Goal: Information Seeking & Learning: Learn about a topic

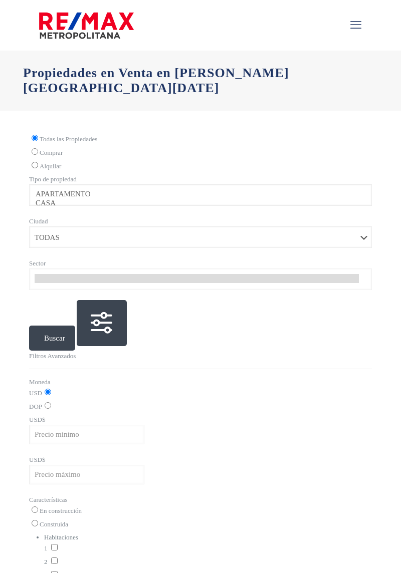
select select
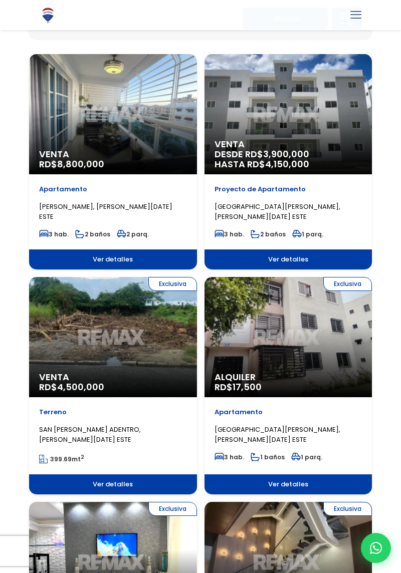
scroll to position [206, 0]
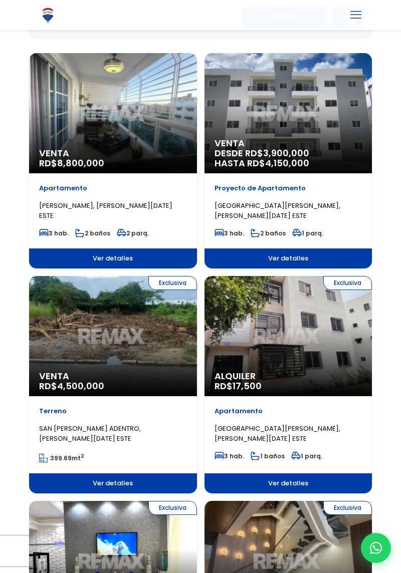
click at [156, 340] on div "Exclusiva Venta RD$ 4,500,000" at bounding box center [113, 336] width 168 height 120
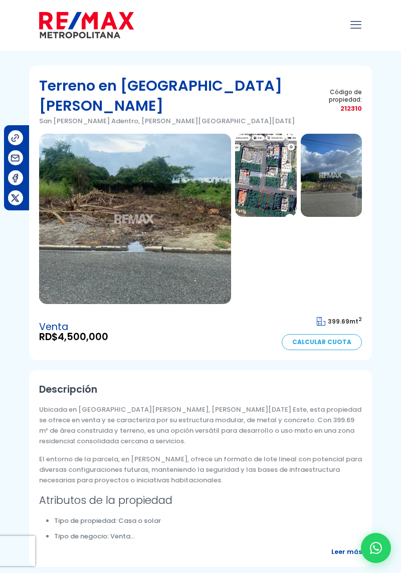
click at [275, 179] on img at bounding box center [265, 175] width 61 height 83
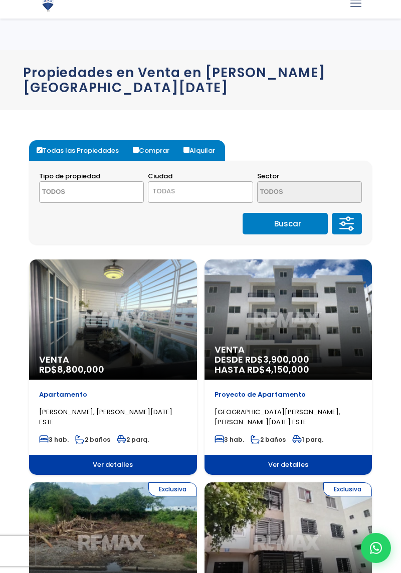
select select
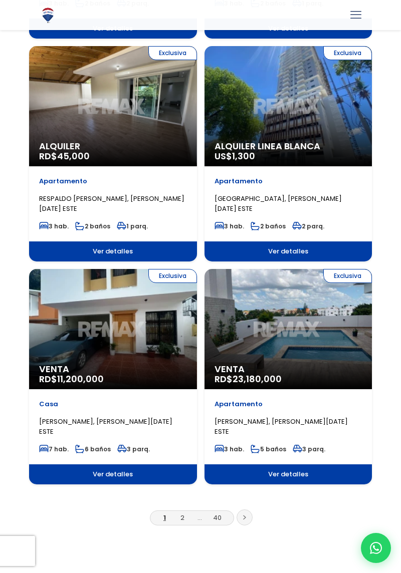
scroll to position [1553, 0]
click at [244, 515] on icon at bounding box center [244, 517] width 3 height 5
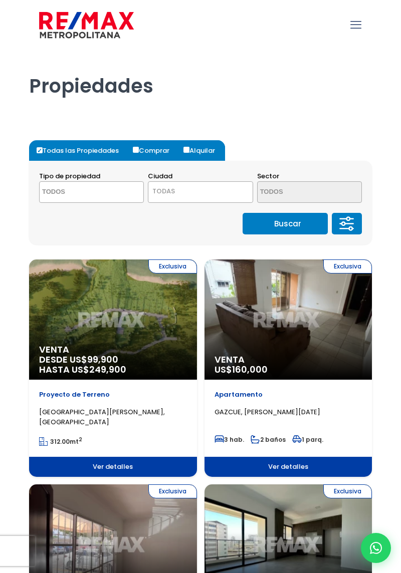
select select
click at [228, 186] on span "TODAS" at bounding box center [200, 191] width 104 height 14
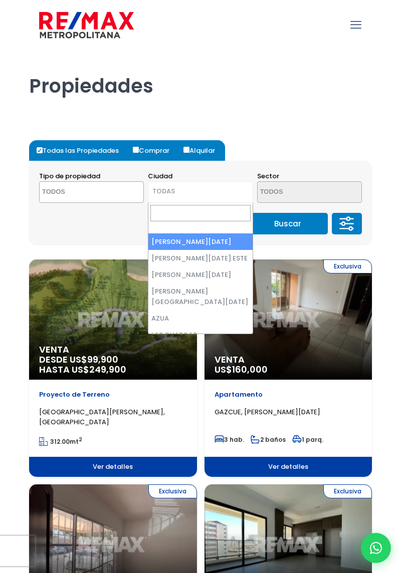
select select "148"
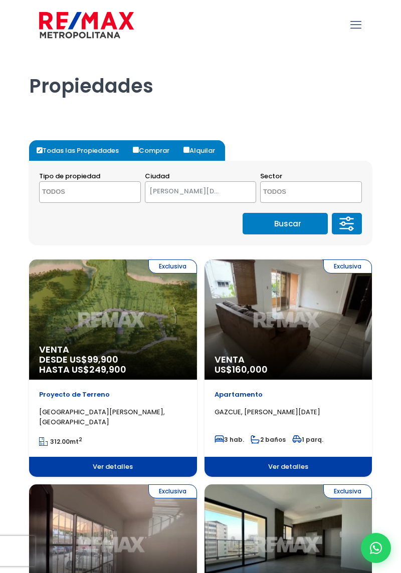
click at [302, 222] on button "Buscar" at bounding box center [284, 224] width 85 height 22
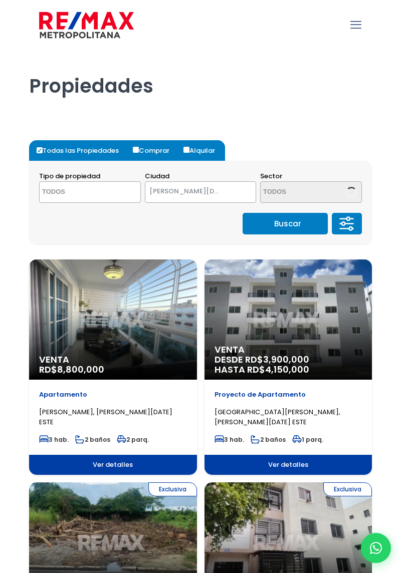
select select
select select "148"
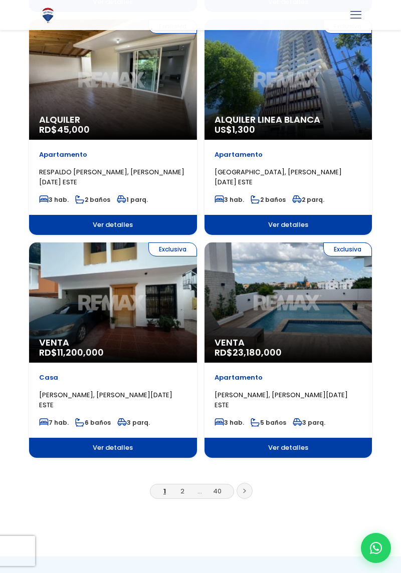
scroll to position [1579, 0]
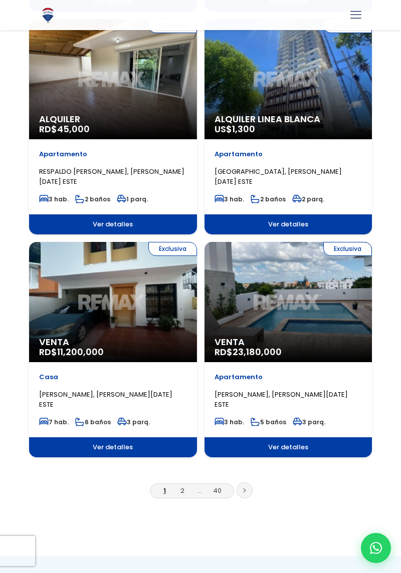
click at [250, 488] on link at bounding box center [244, 490] width 16 height 16
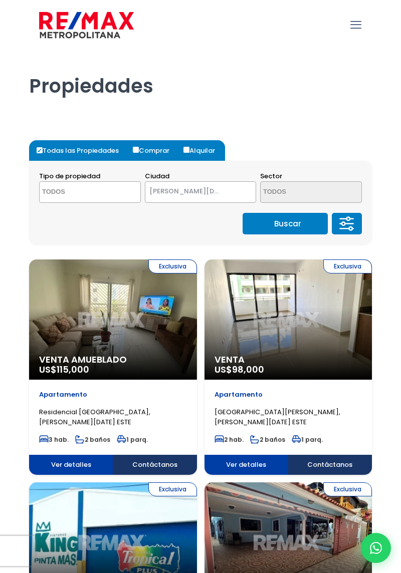
select select
select select "148"
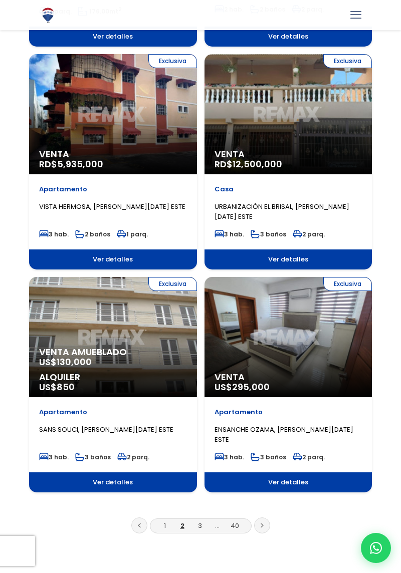
scroll to position [1555, 0]
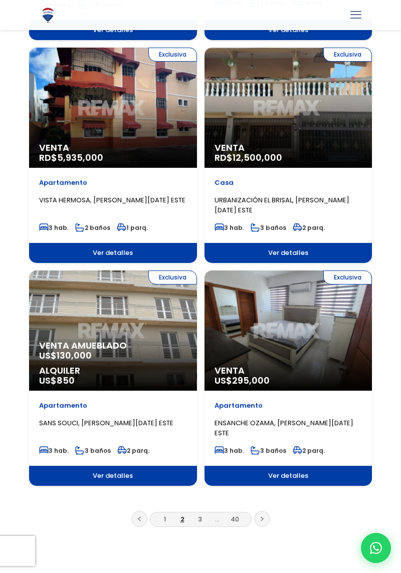
click at [266, 518] on link at bounding box center [262, 519] width 16 height 16
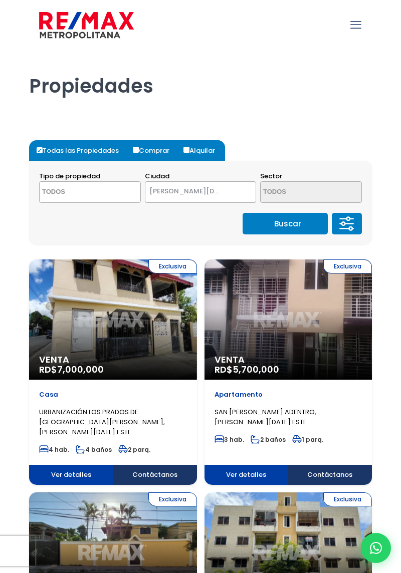
select select
select select "148"
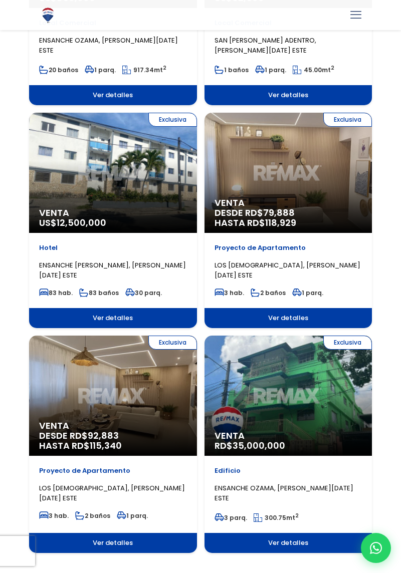
scroll to position [1499, 0]
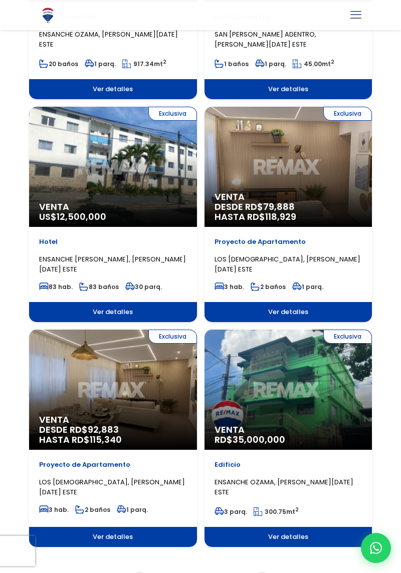
click at [269, 572] on link at bounding box center [262, 580] width 16 height 16
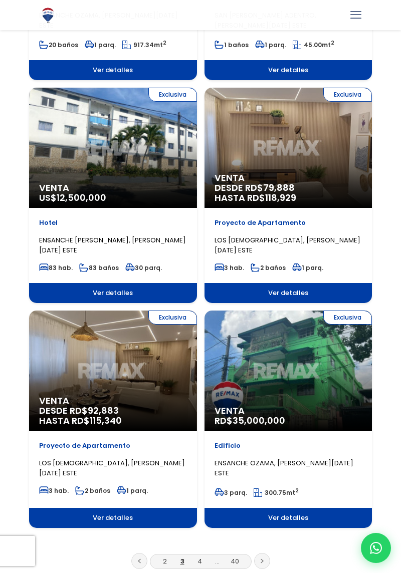
scroll to position [1538, 0]
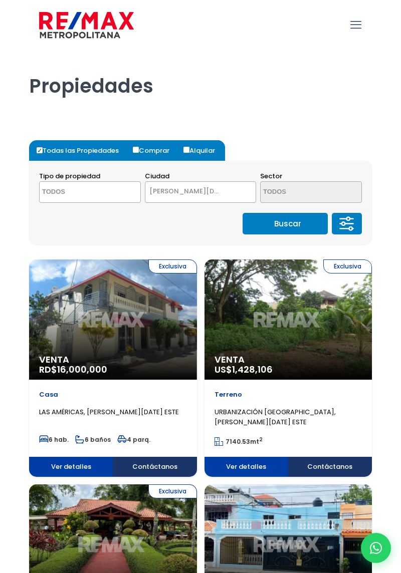
select select
select select "148"
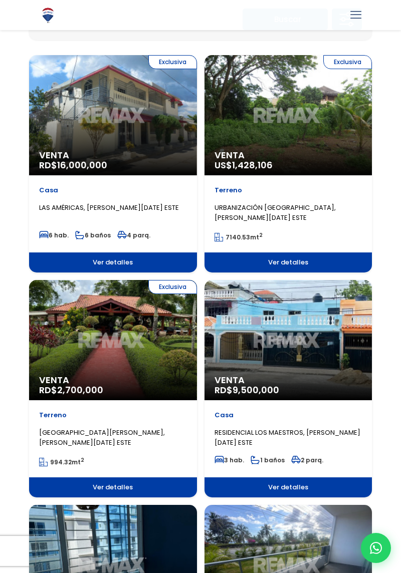
scroll to position [203, 0]
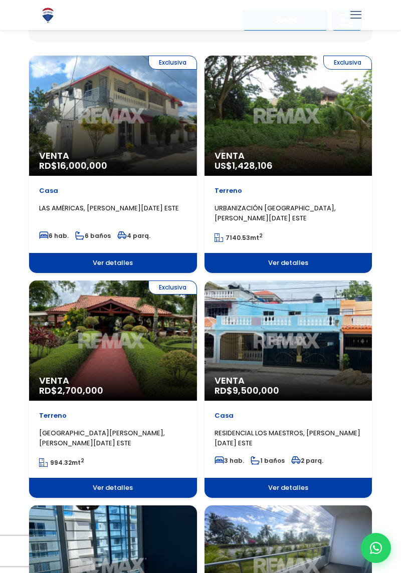
click at [171, 354] on div "Exclusiva Venta RD$ 2,700,000" at bounding box center [113, 340] width 168 height 120
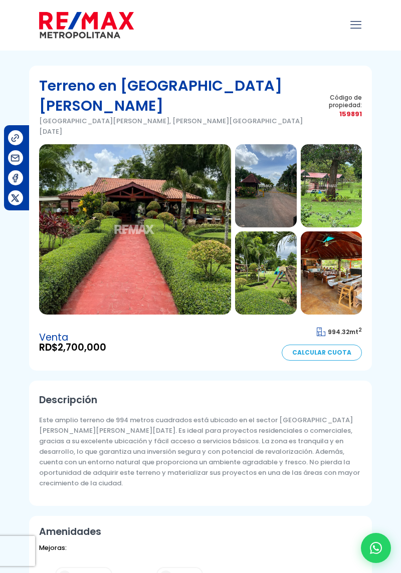
click at [261, 158] on img at bounding box center [265, 185] width 61 height 83
click at [173, 255] on img at bounding box center [135, 229] width 192 height 170
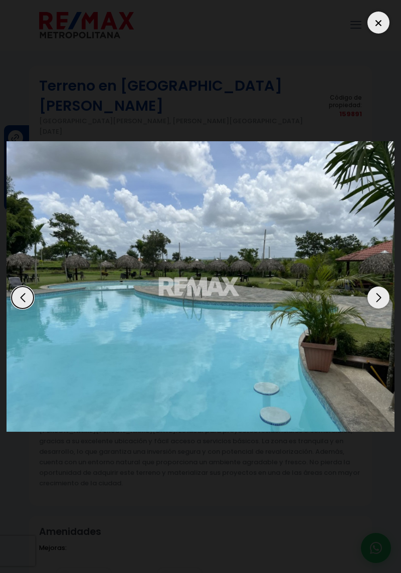
click at [368, 307] on img "7 / 10" at bounding box center [201, 286] width 388 height 291
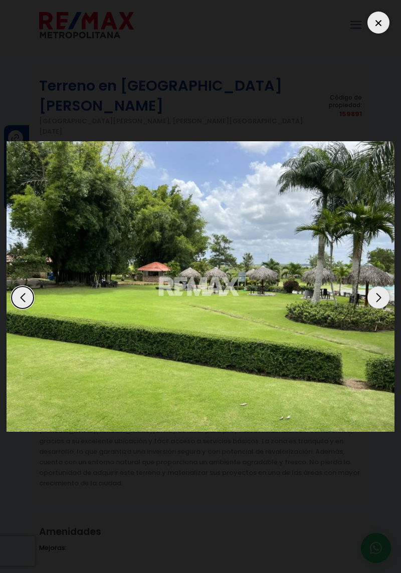
click at [378, 305] on div "Next slide" at bounding box center [378, 297] width 22 height 22
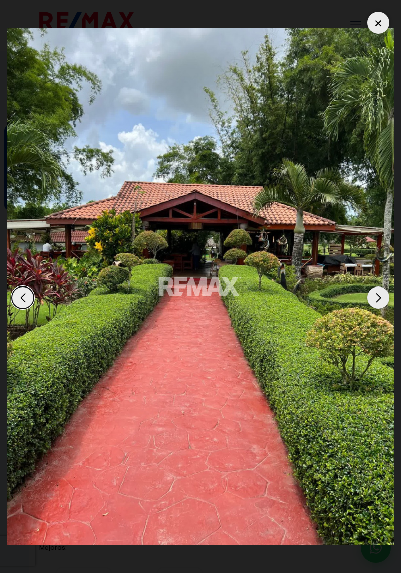
click at [382, 308] on div "Next slide" at bounding box center [378, 297] width 22 height 22
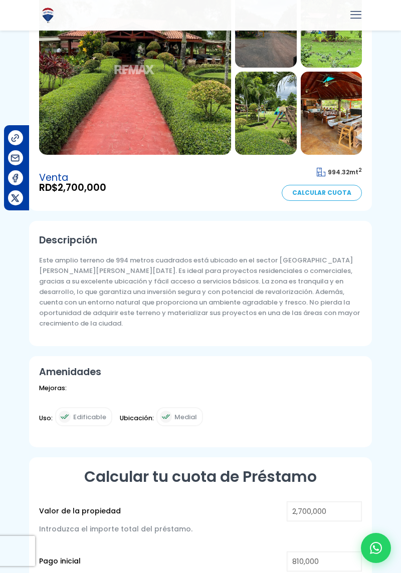
scroll to position [160, 0]
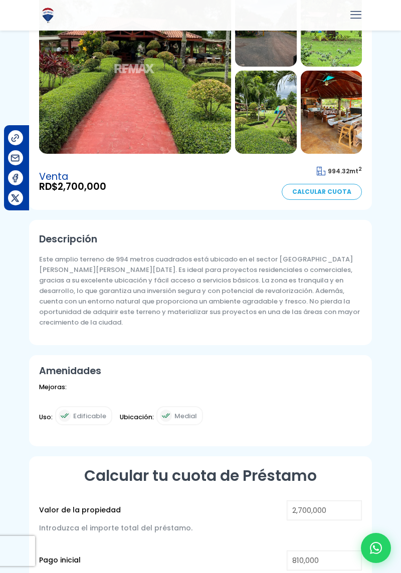
type input "2,579,618"
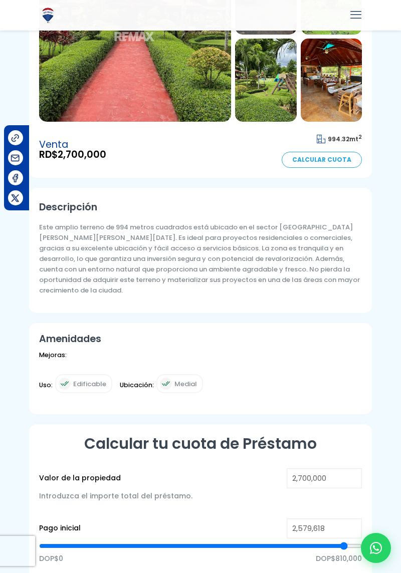
type input "2579618"
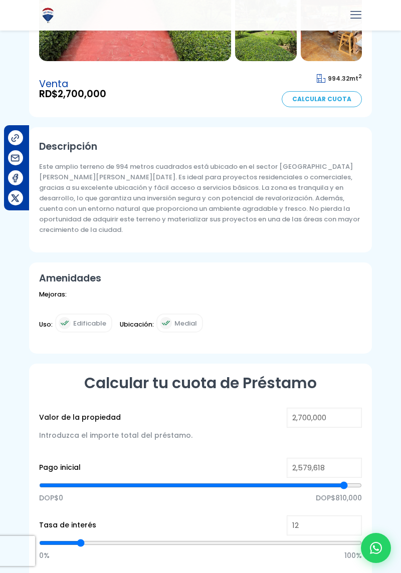
type input "39"
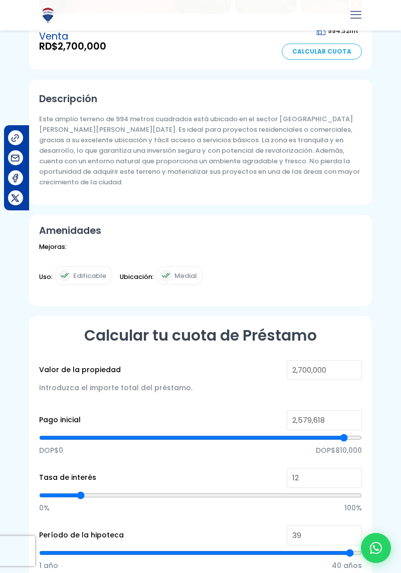
scroll to position [302, 0]
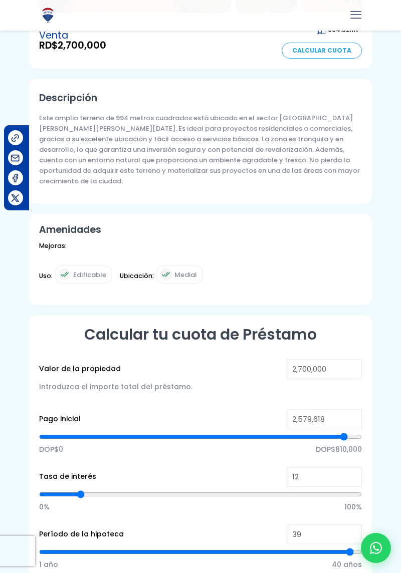
type input "39"
type input "38"
type input "37"
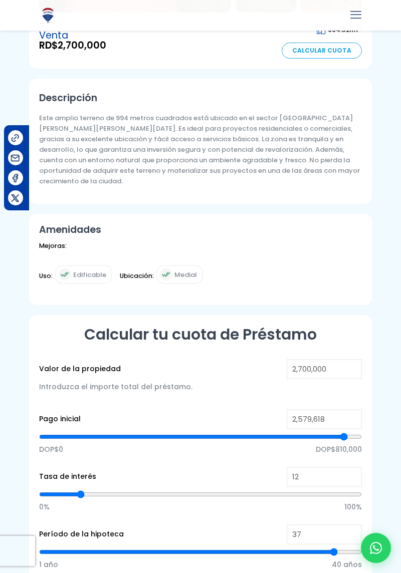
type input "36"
type input "35"
type input "25"
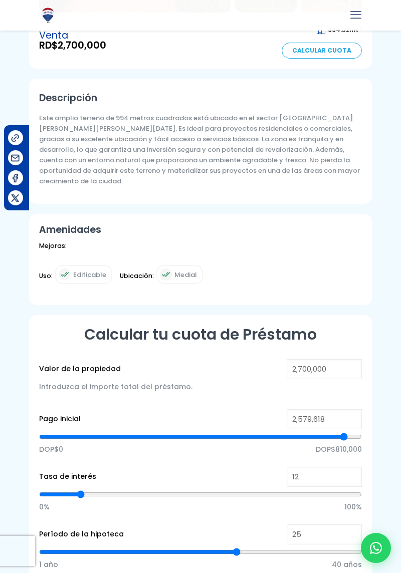
type input "25"
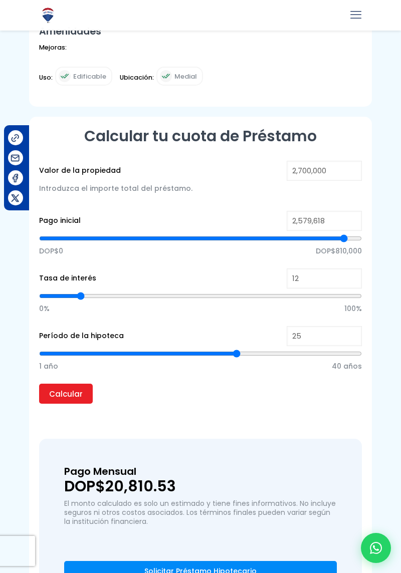
scroll to position [513, 0]
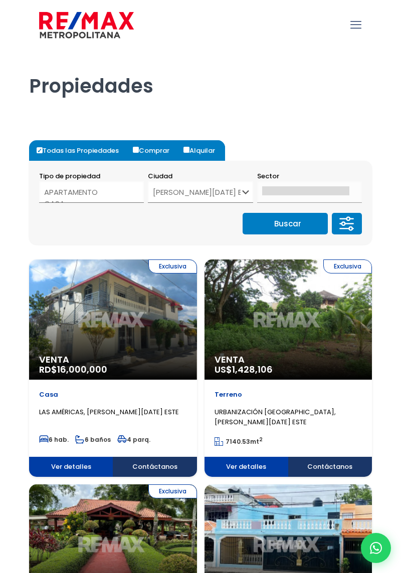
select select
select select "148"
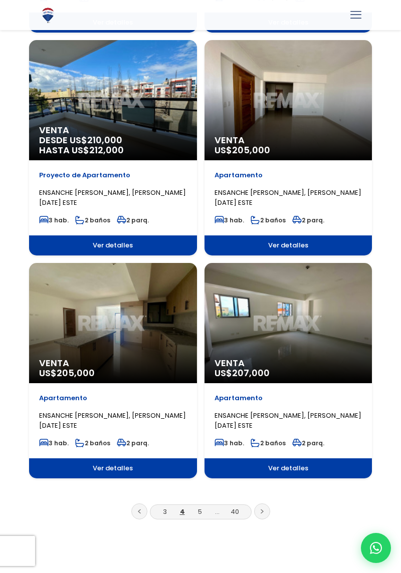
scroll to position [1561, 0]
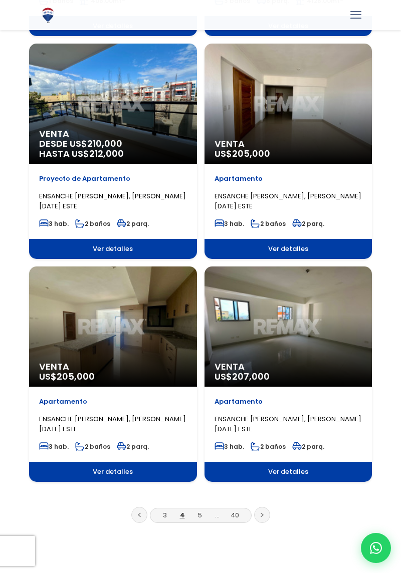
click at [265, 512] on link at bounding box center [262, 515] width 16 height 16
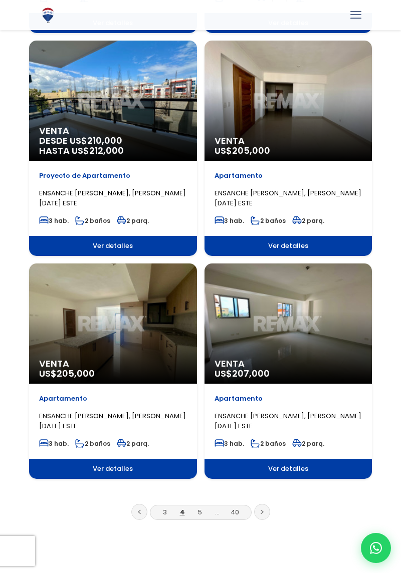
scroll to position [1593, 0]
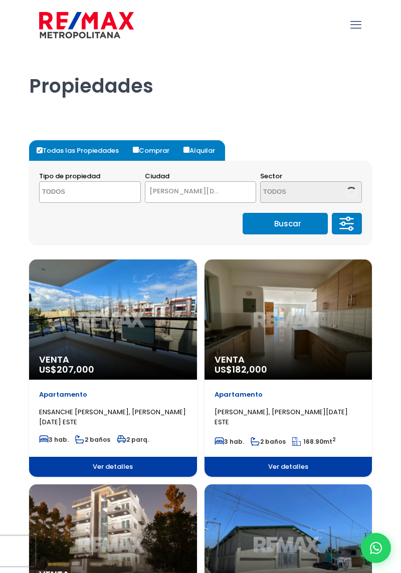
select select
select select "148"
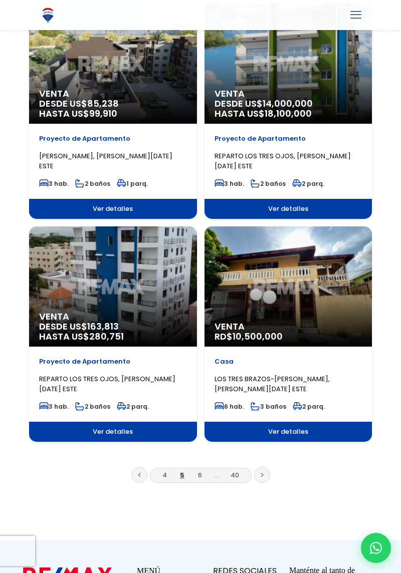
scroll to position [1598, 0]
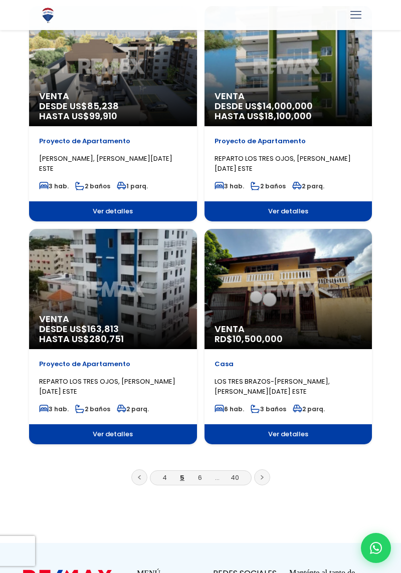
click at [265, 478] on link at bounding box center [262, 477] width 16 height 16
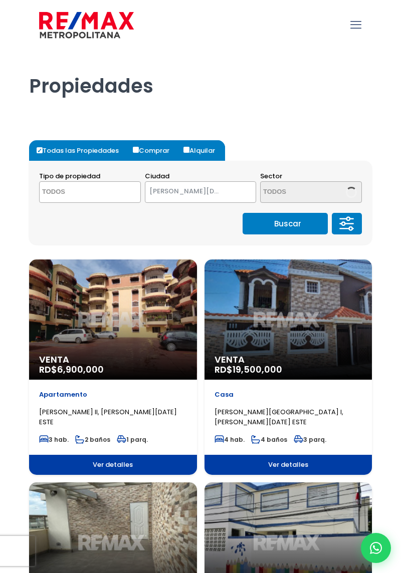
select select
select select "148"
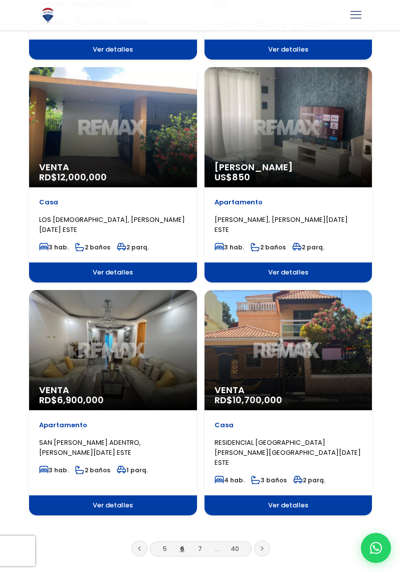
scroll to position [1541, 0]
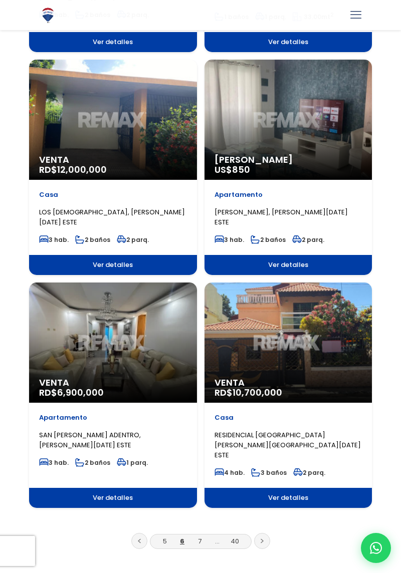
click at [264, 533] on link at bounding box center [262, 541] width 16 height 16
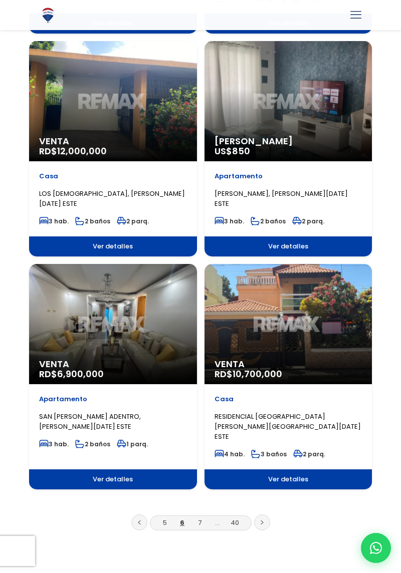
scroll to position [1573, 0]
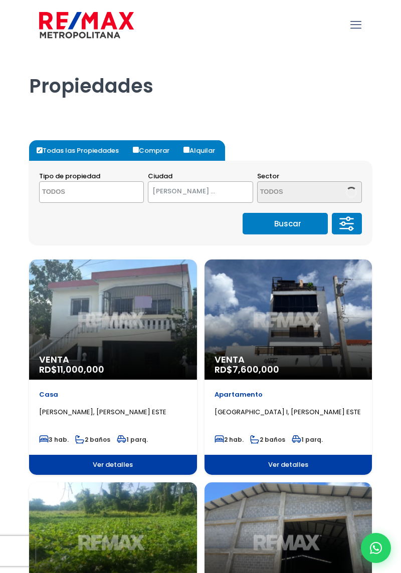
select select
select select "148"
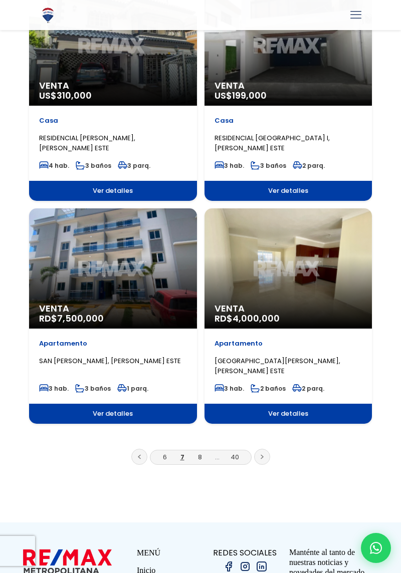
scroll to position [1616, 0]
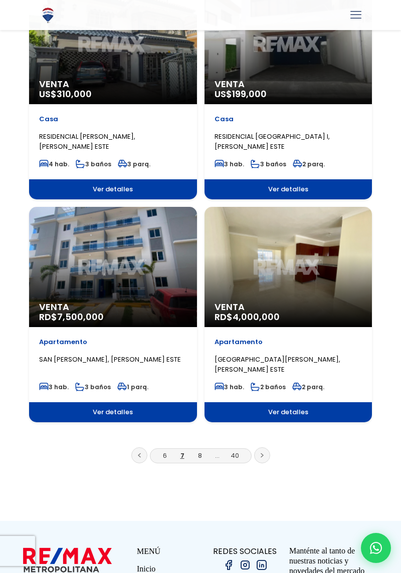
click at [256, 461] on link at bounding box center [262, 455] width 16 height 16
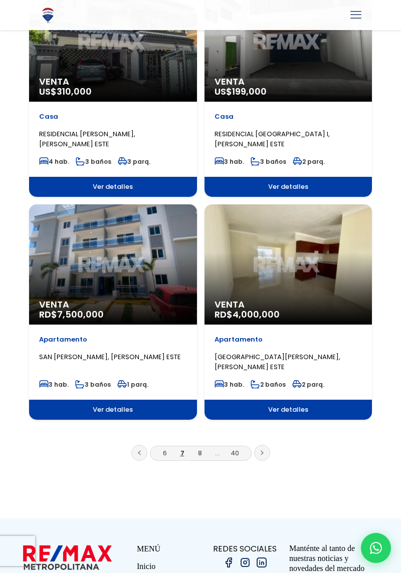
scroll to position [1648, 0]
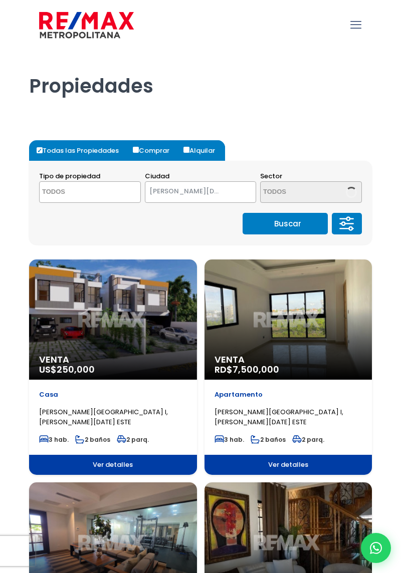
select select
select select "148"
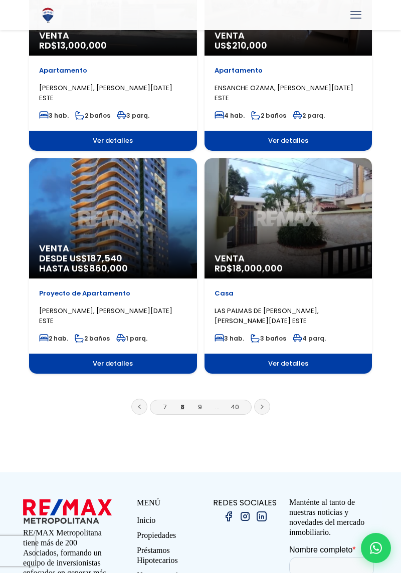
scroll to position [1666, 0]
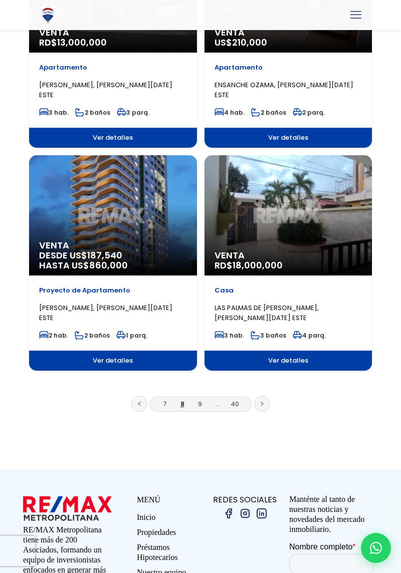
click at [267, 411] on link at bounding box center [262, 404] width 16 height 16
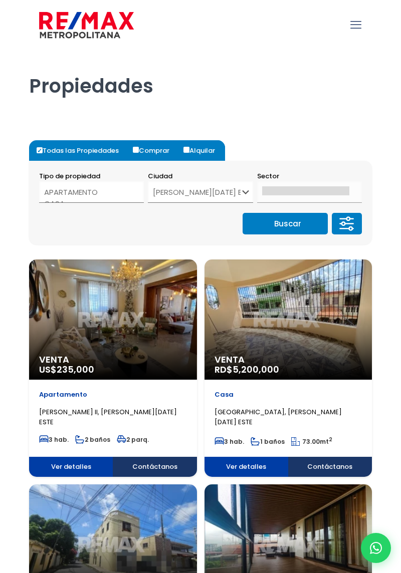
select select
select select "148"
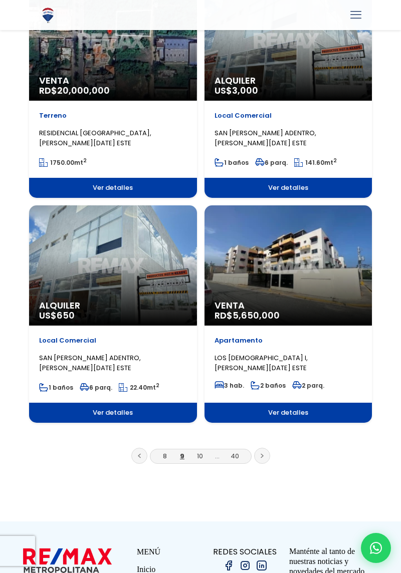
scroll to position [1624, 0]
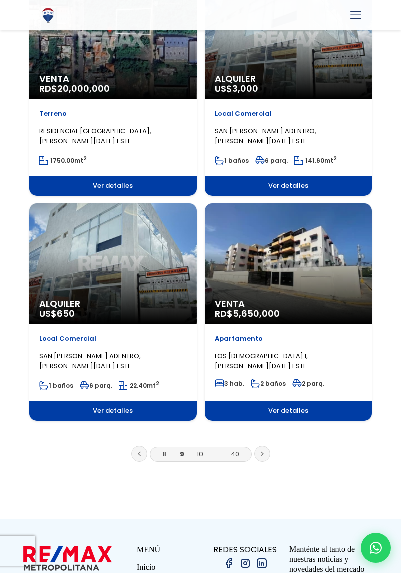
click at [265, 455] on link at bounding box center [262, 454] width 16 height 16
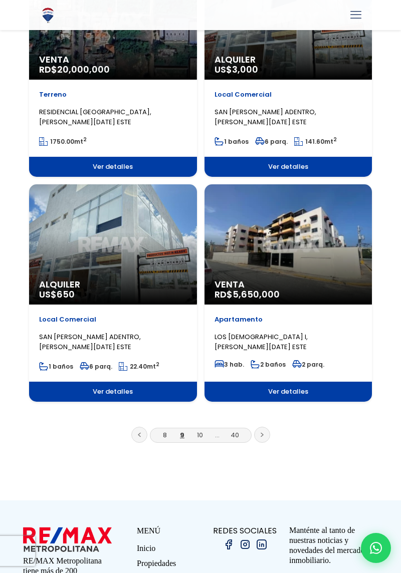
scroll to position [1656, 0]
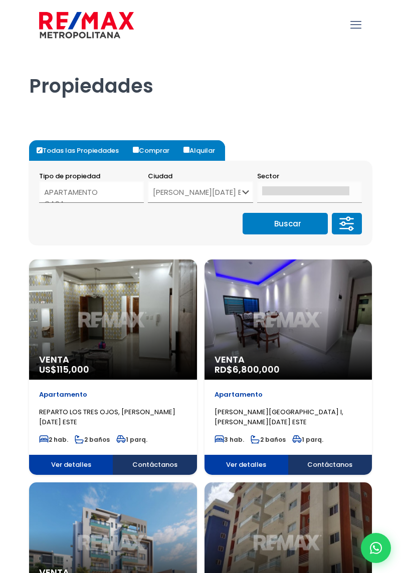
select select
select select "148"
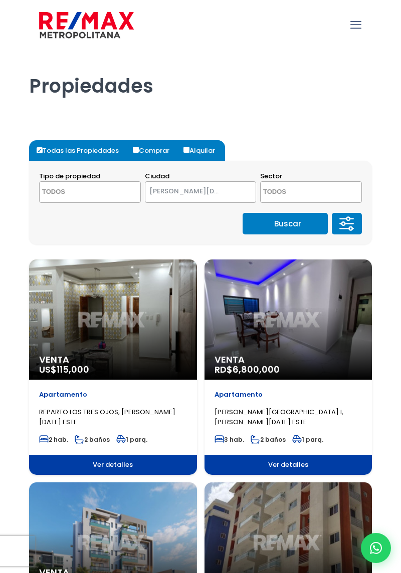
click at [355, 222] on icon at bounding box center [347, 224] width 20 height 30
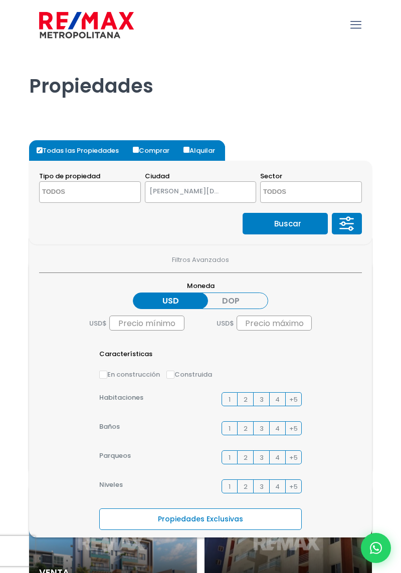
click at [244, 299] on label "DOP" at bounding box center [230, 301] width 75 height 17
click at [0, 0] on input "DOP" at bounding box center [0, 0] width 0 height 0
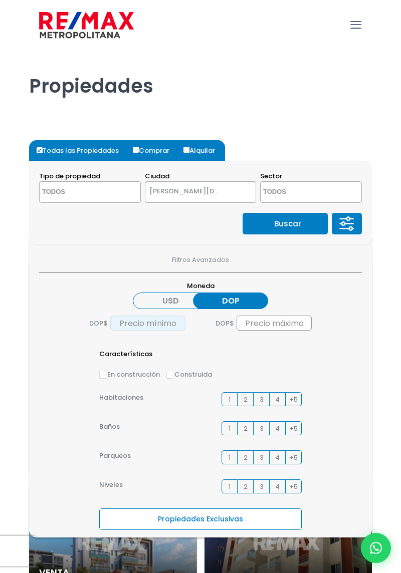
click at [115, 328] on input "text" at bounding box center [147, 323] width 75 height 15
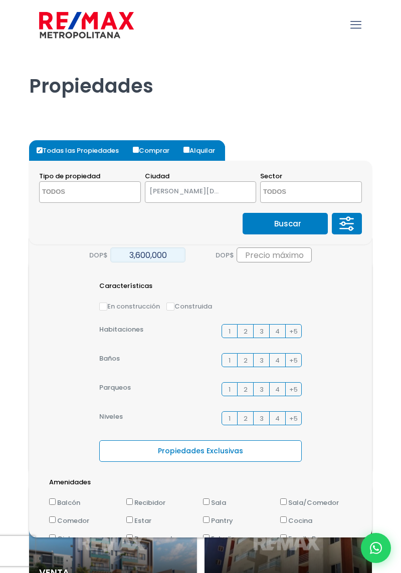
scroll to position [64, 0]
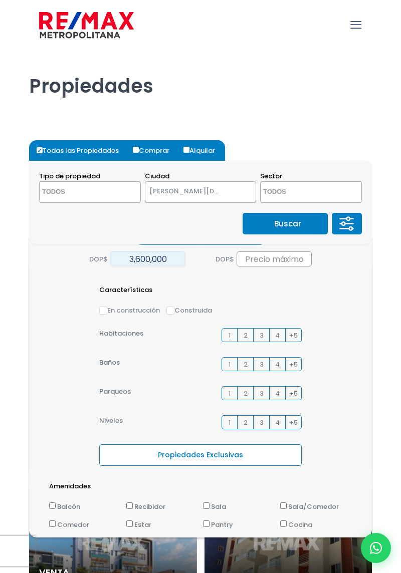
type input "3,600,000"
click at [101, 311] on input "En construcción" at bounding box center [103, 311] width 8 height 8
radio input "true"
click at [172, 309] on input "Construida" at bounding box center [170, 311] width 8 height 8
radio input "true"
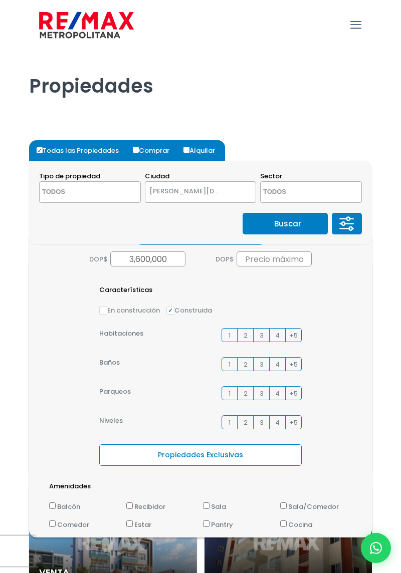
click at [100, 312] on input "En construcción" at bounding box center [103, 311] width 8 height 8
radio input "true"
click at [181, 314] on label "Construida" at bounding box center [189, 310] width 46 height 11
click at [174, 314] on input "Construida" at bounding box center [170, 311] width 8 height 8
radio input "true"
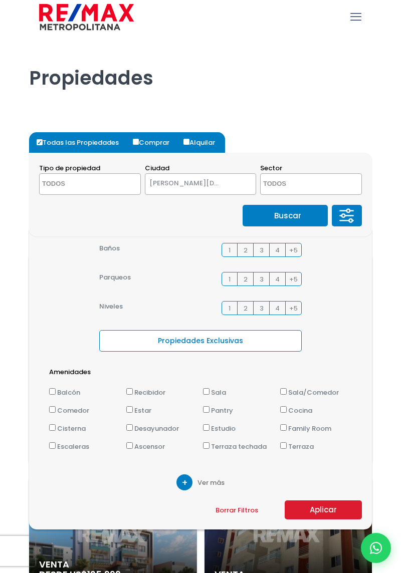
scroll to position [10, 0]
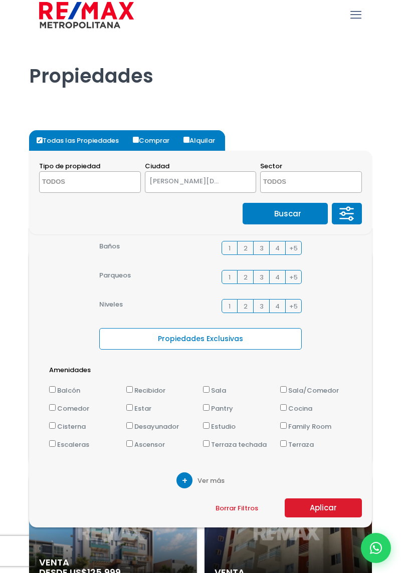
click at [344, 504] on button "Aplicar" at bounding box center [322, 507] width 77 height 19
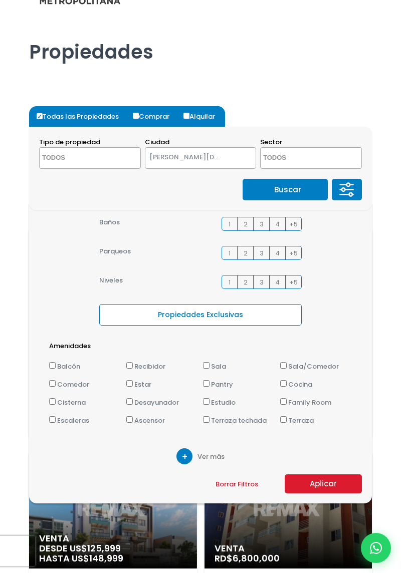
scroll to position [42, 0]
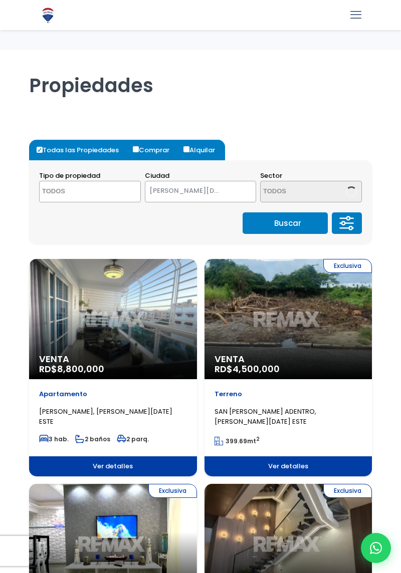
select select
select select "148"
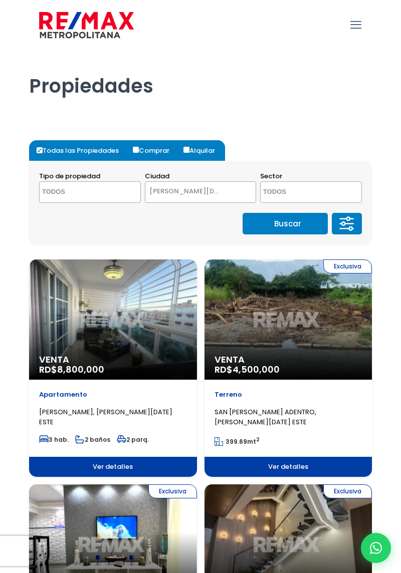
click at [357, 232] on button at bounding box center [347, 224] width 30 height 22
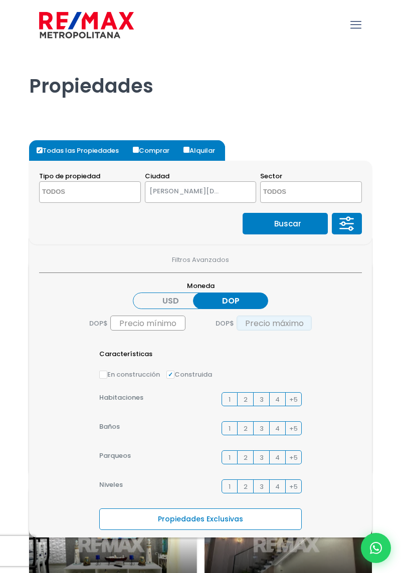
click at [299, 327] on input "text" at bounding box center [273, 323] width 75 height 15
type input "3,600"
click at [120, 327] on input "text" at bounding box center [147, 323] width 75 height 15
type input "1"
click at [306, 327] on input "3,600" at bounding box center [273, 323] width 75 height 15
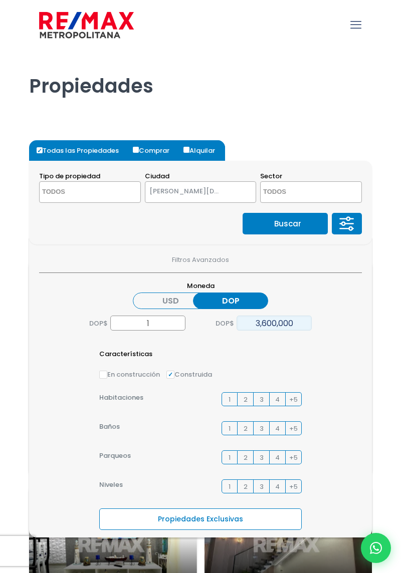
type input "3,600,000"
click at [146, 325] on input "1" at bounding box center [147, 323] width 75 height 15
click at [156, 327] on input "1" at bounding box center [147, 323] width 75 height 15
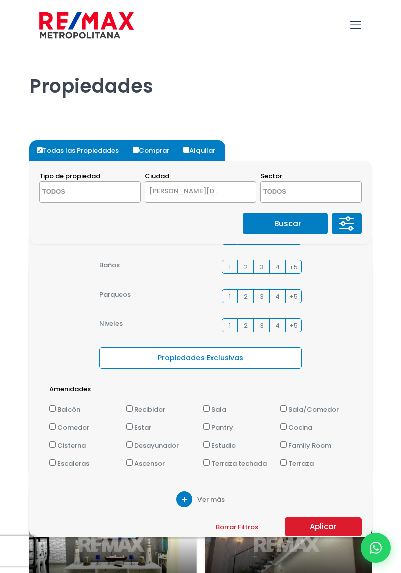
scroll to position [170, 0]
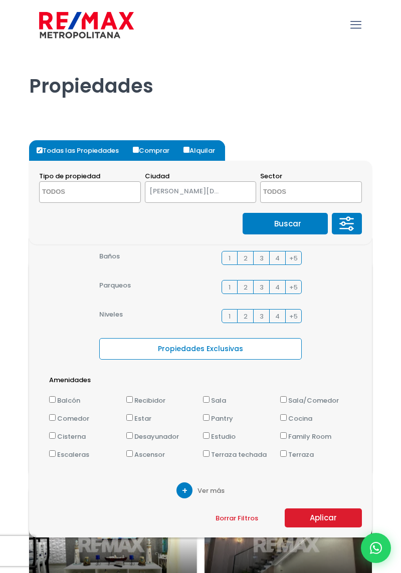
type input "1,000,000"
click at [128, 352] on label "Propiedades Exclusivas" at bounding box center [200, 349] width 202 height 22
click at [0, 0] on input "Propiedades Exclusivas" at bounding box center [0, 0] width 0 height 0
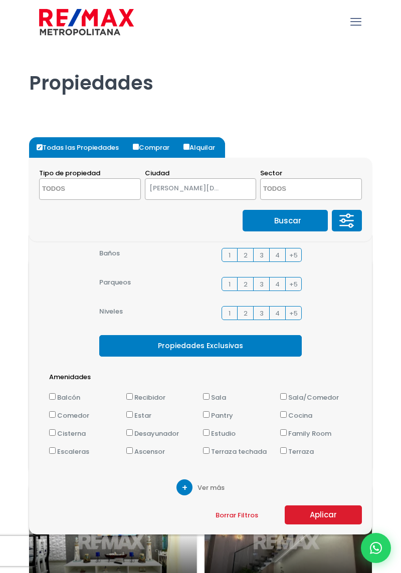
scroll to position [4, 0]
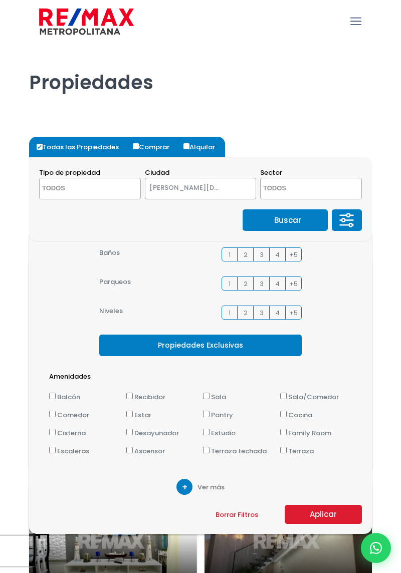
click at [342, 514] on button "Aplicar" at bounding box center [322, 514] width 77 height 19
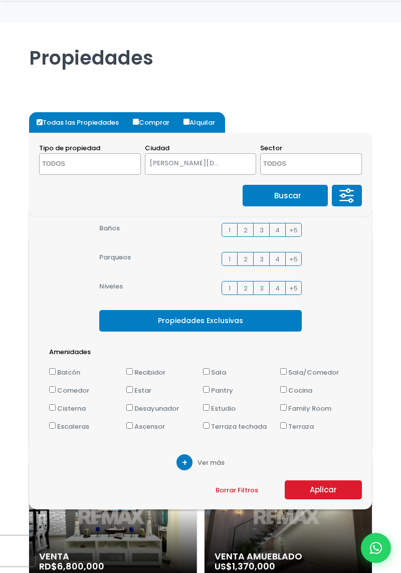
scroll to position [36, 0]
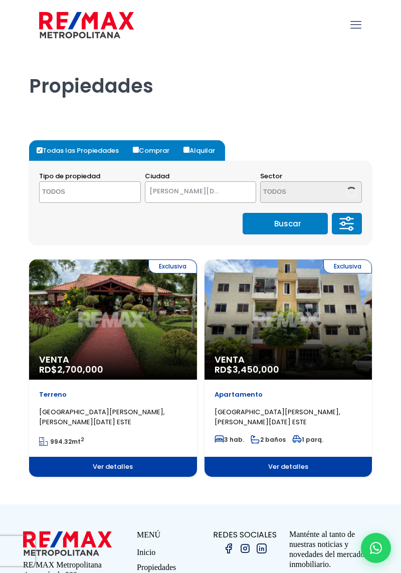
select select
select select "148"
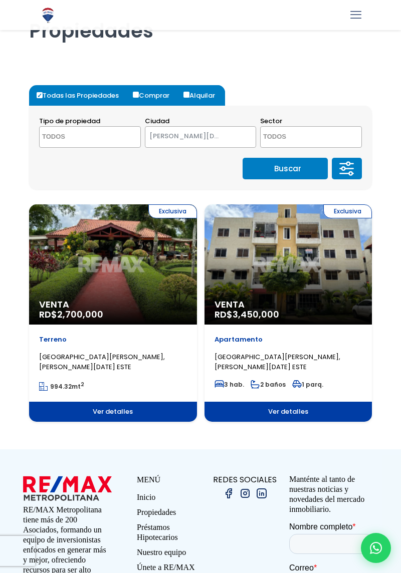
scroll to position [53, 0]
